Goal: Task Accomplishment & Management: Manage account settings

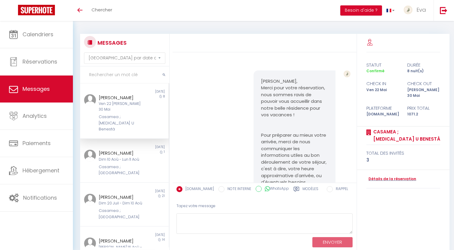
select select "message"
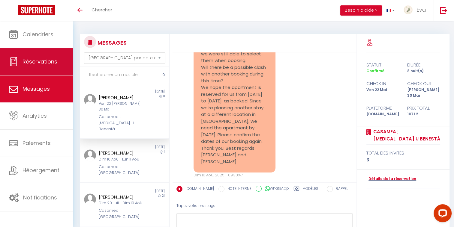
click at [39, 65] on span "Réservations" at bounding box center [40, 62] width 35 height 8
select select "not_cancelled"
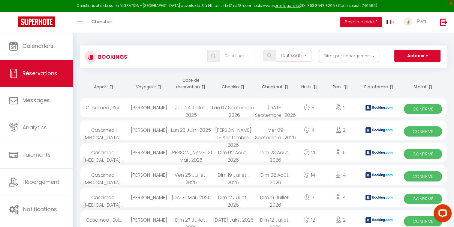
click at [283, 55] on select "Tous les statuts Annulé Confirmé Non Confirmé Tout sauf annulé No Show Request" at bounding box center [293, 55] width 35 height 11
click at [347, 54] on button "Filtrer par hébergement" at bounding box center [349, 56] width 60 height 12
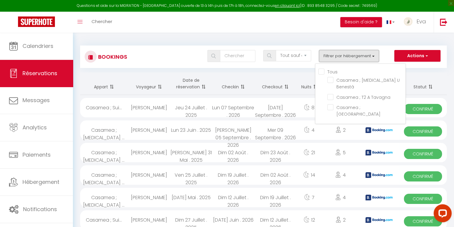
click at [347, 54] on button "Filtrer par hébergement" at bounding box center [349, 56] width 60 height 12
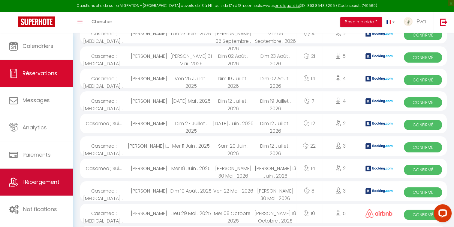
scroll to position [96, 0]
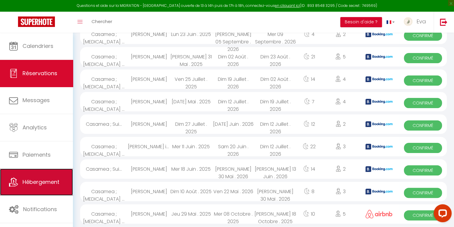
click at [34, 190] on link "Hébergement" at bounding box center [36, 182] width 73 height 27
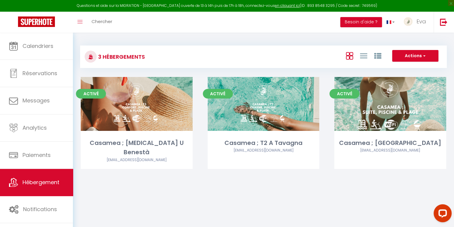
click at [147, 206] on body "Questions et aide sur la MIGRATION - [GEOGRAPHIC_DATA] ouverte de 13 à 14h puis…" at bounding box center [227, 146] width 454 height 227
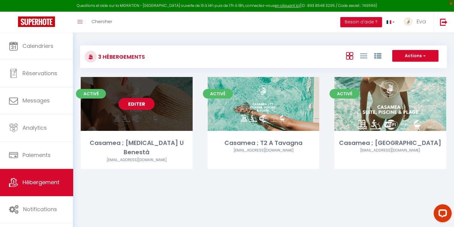
click at [133, 101] on link "Editer" at bounding box center [137, 104] width 36 height 12
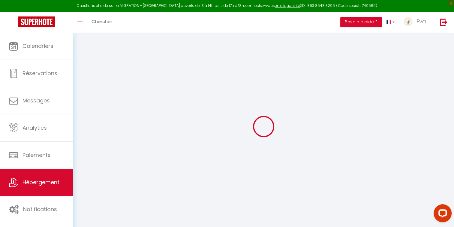
select select "+ 10 %"
select select "+ 9 %"
select select
checkbox input "false"
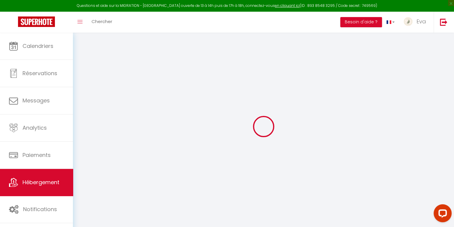
checkbox input "false"
select select "16:00"
select select "19:00"
select select "10:00"
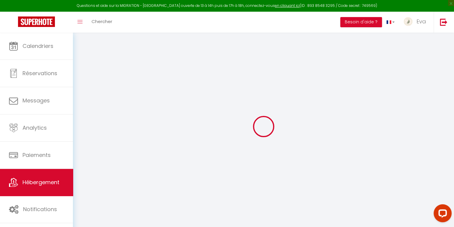
select select "30"
select select "10:00"
select select
checkbox input "false"
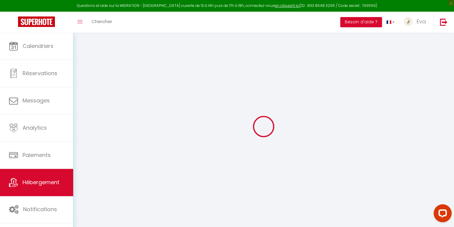
checkbox input "false"
select select "4760-1093313093502841931"
select select "365"
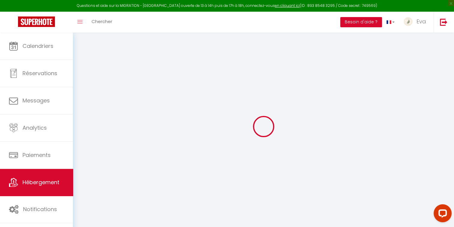
select select "EUR"
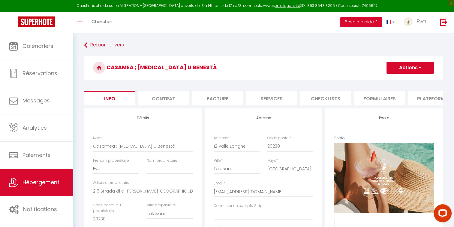
click at [422, 100] on li "Plateformes" at bounding box center [433, 98] width 51 height 15
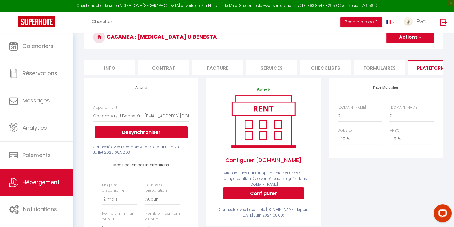
scroll to position [30, 0]
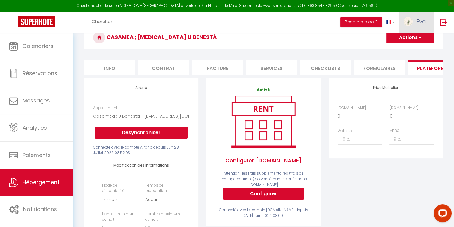
click at [421, 18] on span "Eva" at bounding box center [422, 22] width 10 height 8
click at [397, 42] on link "Paramètres" at bounding box center [409, 42] width 44 height 10
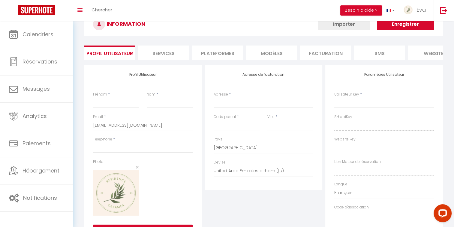
type input "Eva"
type input "Gautreneau"
type input "0648468035"
type input "12 [PERSON_NAME] LONGHE"
type input "20230"
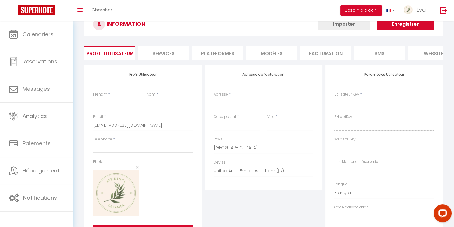
type input "[PERSON_NAME]"
select select "28"
type input "3Sq2PLuVmrnxYA7s4GxcuqYNB"
type input "L3TbK6VpgauYmJfzhIHZSUf8o"
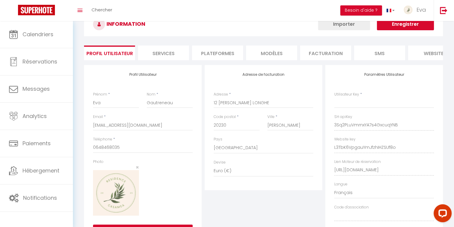
select select "fr"
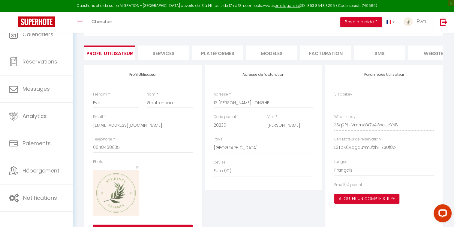
type input "3Sq2PLuVmrnxYA7s4GxcuqYNB"
type input "L3TbK6VpgauYmJfzhIHZSUf8o"
type input "[URL][DOMAIN_NAME]"
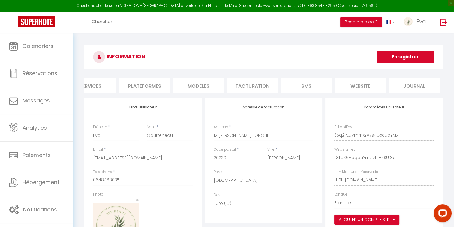
scroll to position [0, 73]
click at [150, 88] on li "Plateformes" at bounding box center [144, 85] width 51 height 15
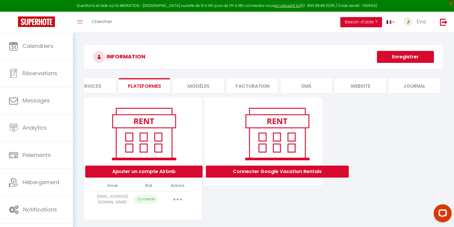
scroll to position [32, 0]
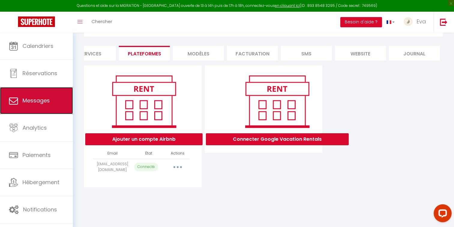
click at [41, 93] on link "Messages" at bounding box center [36, 100] width 73 height 27
select select "message"
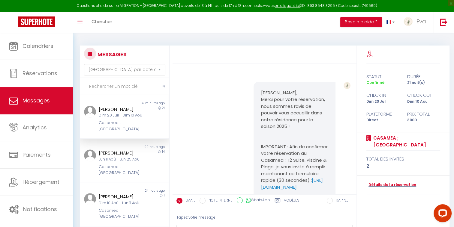
scroll to position [1369, 0]
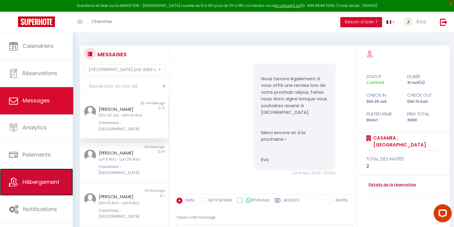
click at [27, 189] on link "Hébergement" at bounding box center [36, 182] width 73 height 27
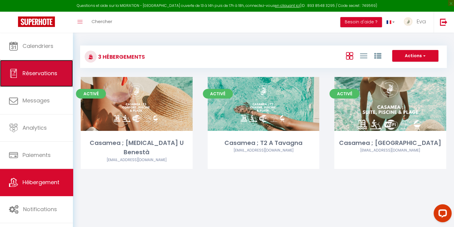
click at [38, 67] on link "Réservations" at bounding box center [36, 73] width 73 height 27
select select "not_cancelled"
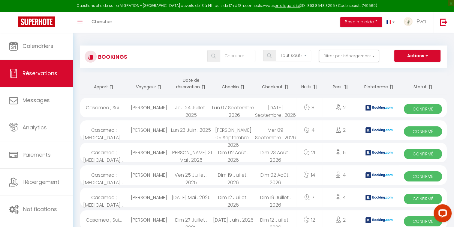
click at [191, 81] on th "Date de réservation" at bounding box center [191, 84] width 42 height 23
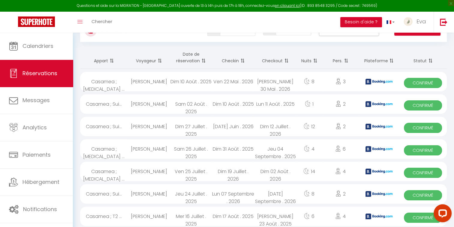
scroll to position [26, 0]
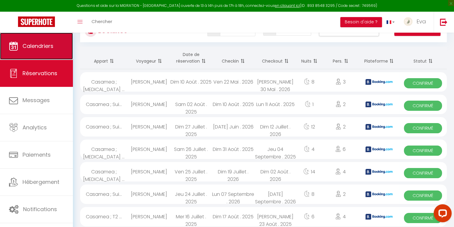
click at [53, 48] on span "Calendriers" at bounding box center [38, 46] width 31 height 8
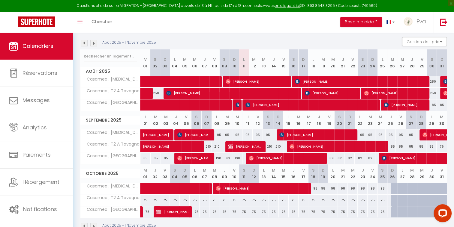
scroll to position [75, 0]
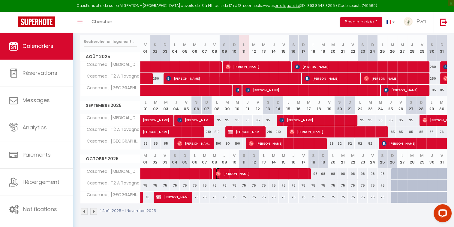
click at [246, 174] on span "[PERSON_NAME]" at bounding box center [262, 173] width 92 height 11
select select "OK"
select select "1"
select select "0"
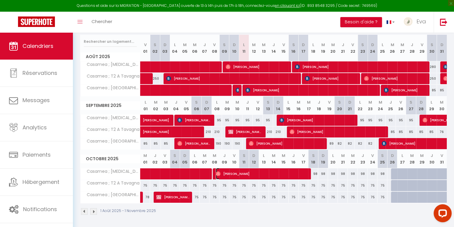
select select "1"
select select
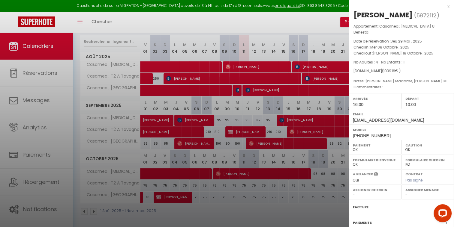
click at [291, 219] on div at bounding box center [227, 113] width 454 height 227
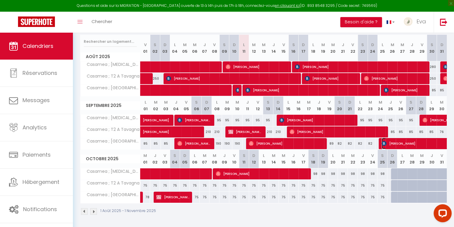
click at [408, 147] on span "[PERSON_NAME]" at bounding box center [430, 143] width 97 height 11
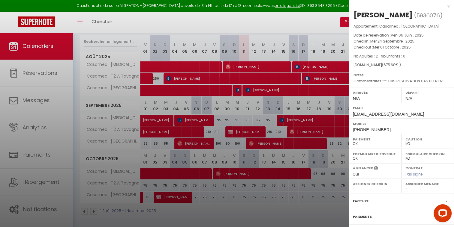
click at [265, 221] on div at bounding box center [227, 113] width 454 height 227
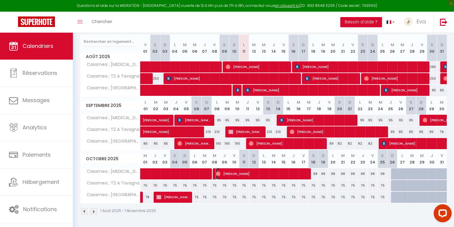
click at [235, 176] on span "[PERSON_NAME]" at bounding box center [262, 173] width 92 height 11
select select "OK"
select select "1"
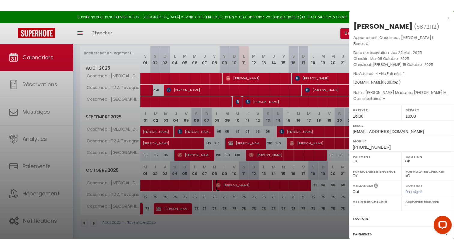
scroll to position [52, 0]
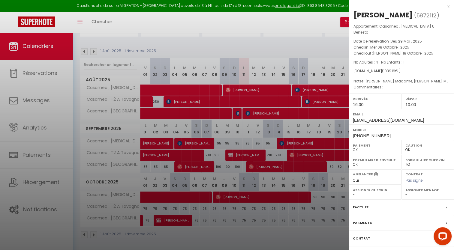
click at [228, 239] on div at bounding box center [227, 125] width 454 height 250
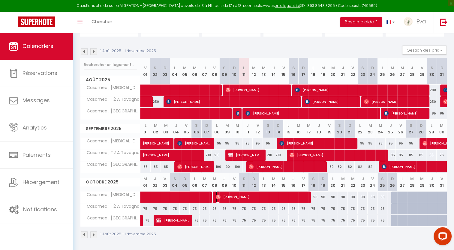
click at [230, 199] on span "[PERSON_NAME]" at bounding box center [262, 196] width 92 height 11
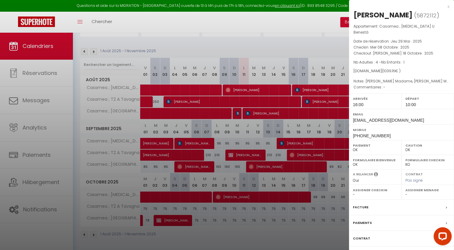
click at [210, 241] on div at bounding box center [227, 125] width 454 height 250
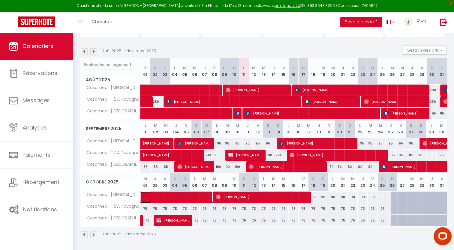
click at [160, 194] on span at bounding box center [195, 197] width 97 height 11
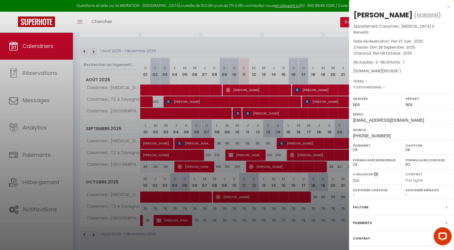
click at [164, 245] on div at bounding box center [227, 125] width 454 height 250
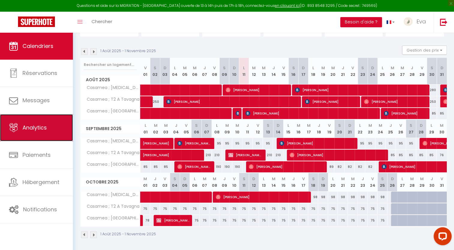
click at [46, 132] on link "Analytics" at bounding box center [36, 127] width 73 height 27
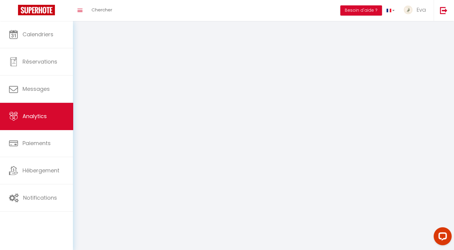
select select "2025"
select select "8"
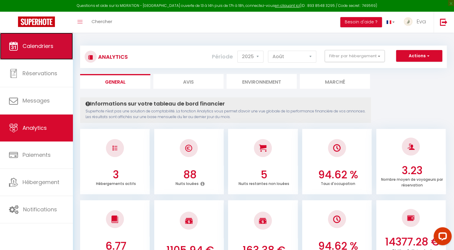
click at [43, 44] on span "Calendriers" at bounding box center [38, 46] width 31 height 8
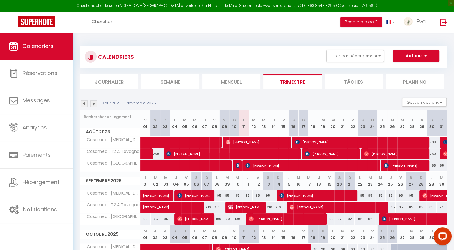
scroll to position [52, 0]
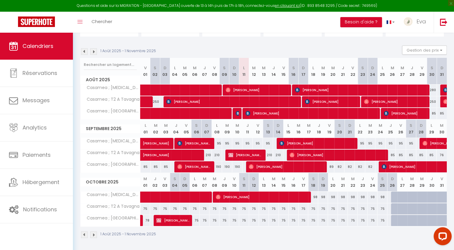
click at [83, 52] on img at bounding box center [84, 51] width 7 height 7
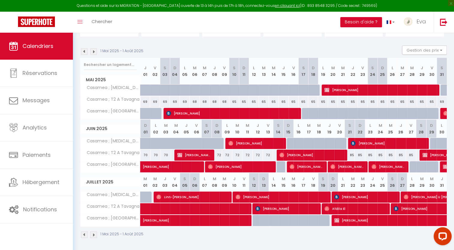
click at [92, 52] on img at bounding box center [93, 51] width 7 height 7
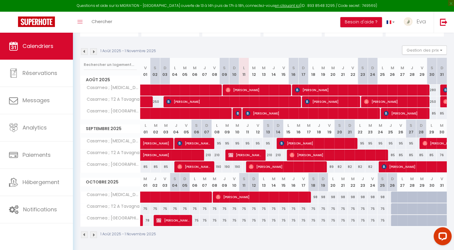
click at [150, 40] on section "1 Août 2025 - 1 Novembre 2025 Gestion des prix Nb Nuits minimum Règles Disponib…" at bounding box center [263, 142] width 367 height 205
click at [86, 50] on img at bounding box center [84, 51] width 7 height 7
